Goal: Find specific page/section: Find specific page/section

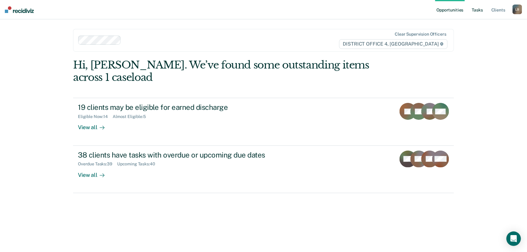
click at [474, 9] on link "Tasks" at bounding box center [476, 9] width 13 height 19
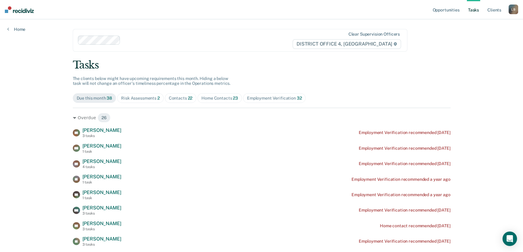
click at [206, 97] on div "Home Contacts 23" at bounding box center [219, 98] width 37 height 5
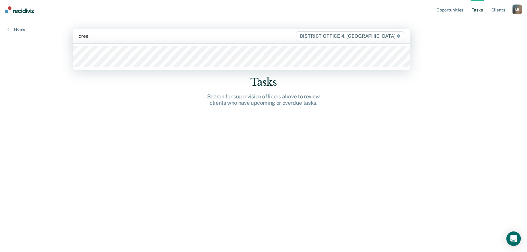
type input "[PERSON_NAME]"
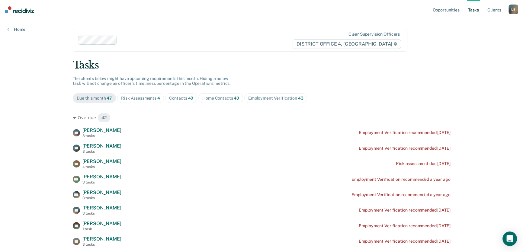
click at [221, 98] on div "Home Contacts 40" at bounding box center [220, 98] width 37 height 5
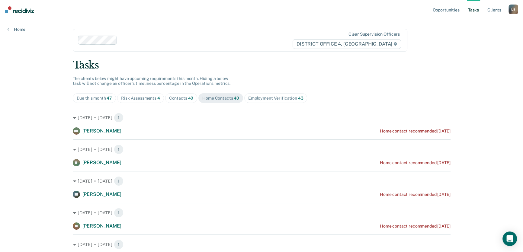
scroll to position [27, 0]
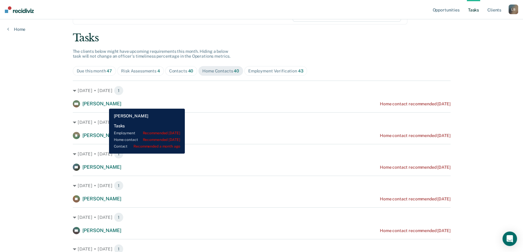
drag, startPoint x: 104, startPoint y: 104, endPoint x: 110, endPoint y: 101, distance: 6.2
click at [105, 104] on span "[PERSON_NAME]" at bounding box center [101, 104] width 39 height 6
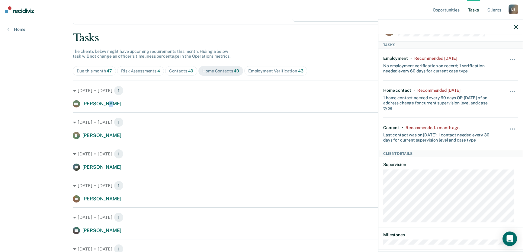
scroll to position [79, 0]
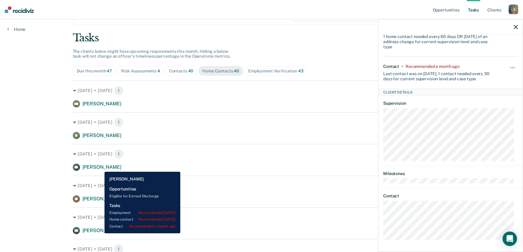
click at [100, 167] on span "[PERSON_NAME]" at bounding box center [101, 167] width 39 height 6
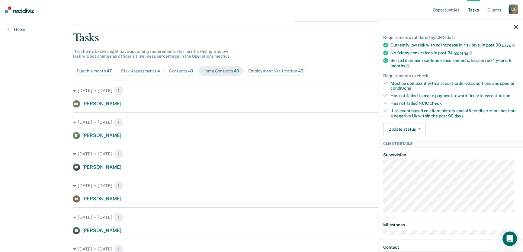
scroll to position [218, 0]
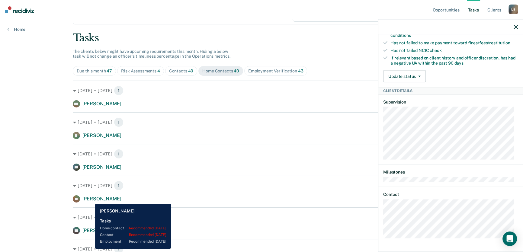
click at [91, 199] on span "[PERSON_NAME]" at bounding box center [101, 199] width 39 height 6
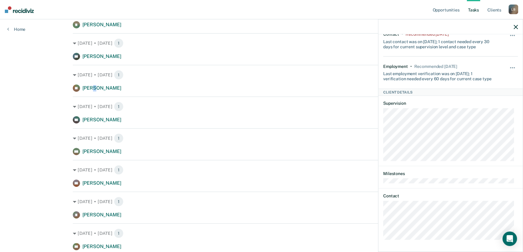
scroll to position [82, 0]
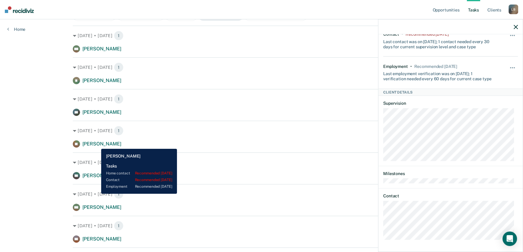
click at [97, 144] on span "[PERSON_NAME]" at bounding box center [101, 144] width 39 height 6
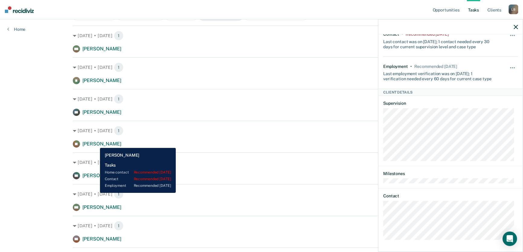
click at [95, 143] on span "[PERSON_NAME]" at bounding box center [101, 144] width 39 height 6
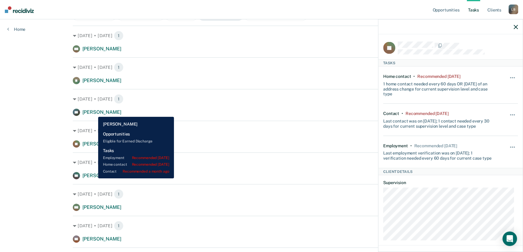
click at [97, 113] on span "[PERSON_NAME]" at bounding box center [101, 112] width 39 height 6
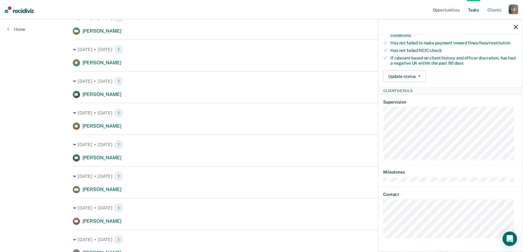
scroll to position [110, 0]
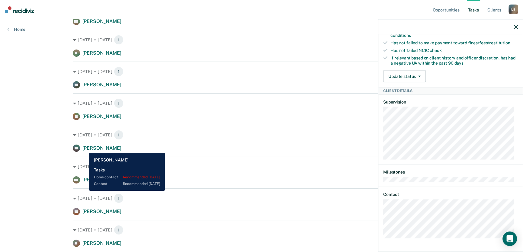
click at [85, 148] on span "[PERSON_NAME]" at bounding box center [101, 148] width 39 height 6
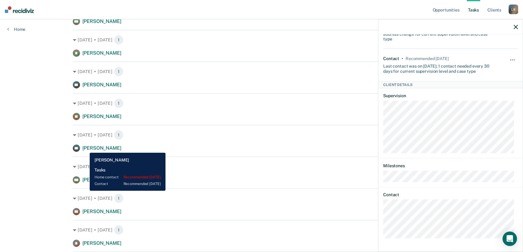
scroll to position [47, 0]
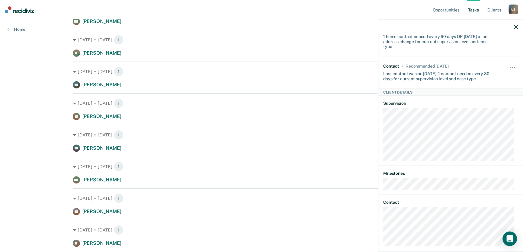
drag, startPoint x: 514, startPoint y: 27, endPoint x: 511, endPoint y: 28, distance: 3.3
click at [514, 26] on icon "button" at bounding box center [515, 27] width 4 height 4
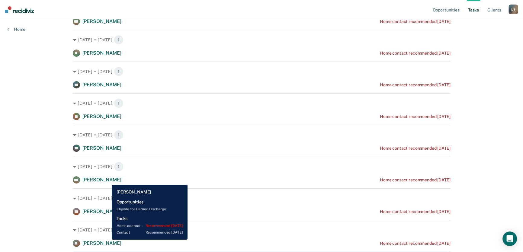
click at [107, 180] on span "[PERSON_NAME]" at bounding box center [101, 180] width 39 height 6
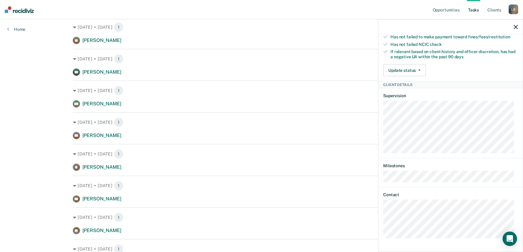
scroll to position [192, 0]
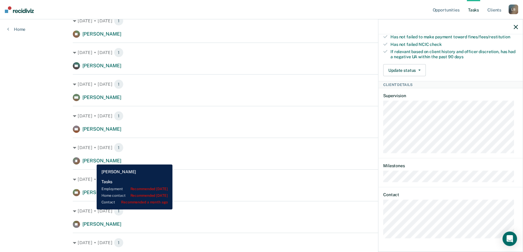
click at [92, 160] on span "[PERSON_NAME]" at bounding box center [101, 161] width 39 height 6
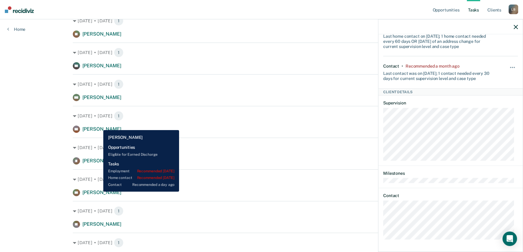
click at [99, 192] on span "[PERSON_NAME]" at bounding box center [101, 193] width 39 height 6
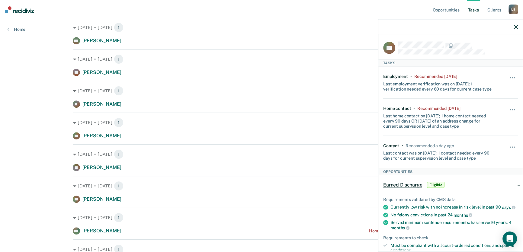
scroll to position [247, 0]
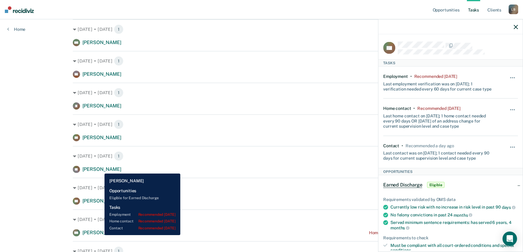
click at [100, 169] on span "[PERSON_NAME]" at bounding box center [101, 169] width 39 height 6
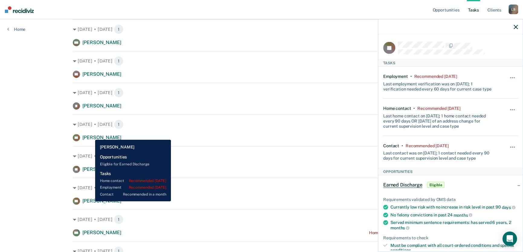
click at [91, 201] on span "[PERSON_NAME]" at bounding box center [101, 201] width 39 height 6
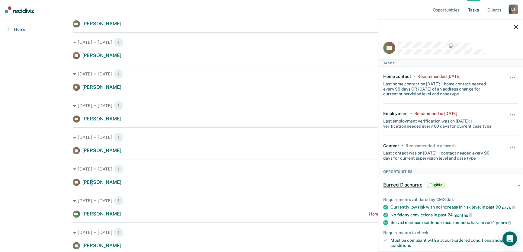
scroll to position [274, 0]
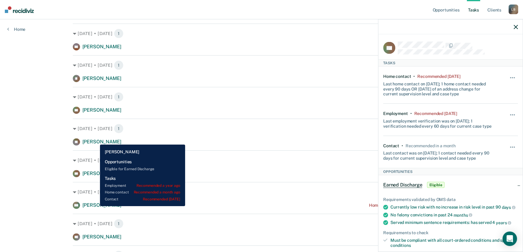
click at [95, 206] on span "[PERSON_NAME]" at bounding box center [101, 205] width 39 height 6
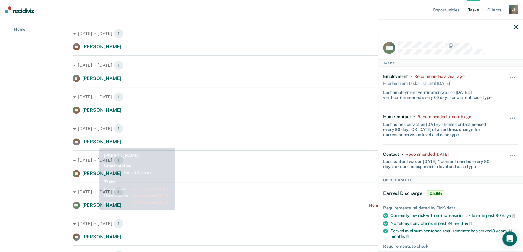
click at [96, 142] on span "[PERSON_NAME]" at bounding box center [101, 142] width 39 height 6
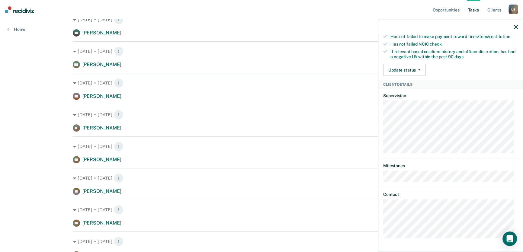
scroll to position [164, 0]
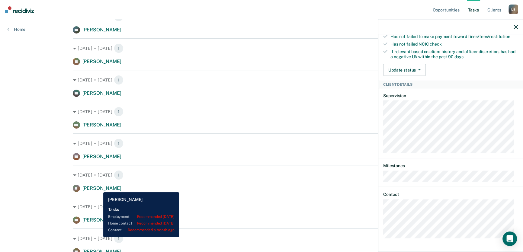
click at [99, 188] on span "[PERSON_NAME]" at bounding box center [101, 188] width 39 height 6
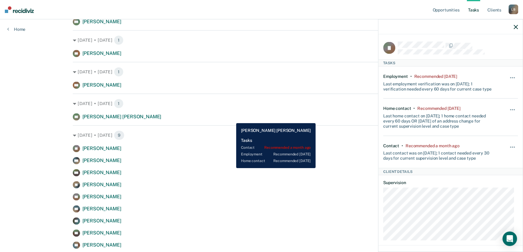
scroll to position [658, 0]
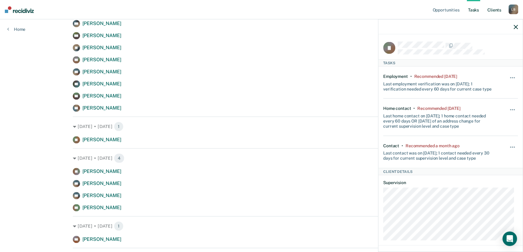
click at [491, 10] on link "Client s" at bounding box center [494, 9] width 16 height 19
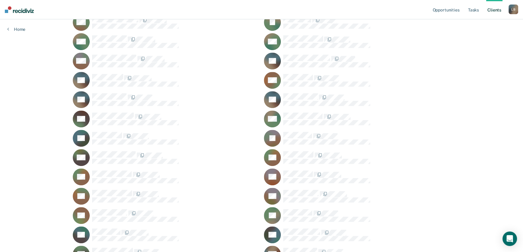
scroll to position [370, 0]
